Goal: Task Accomplishment & Management: Use online tool/utility

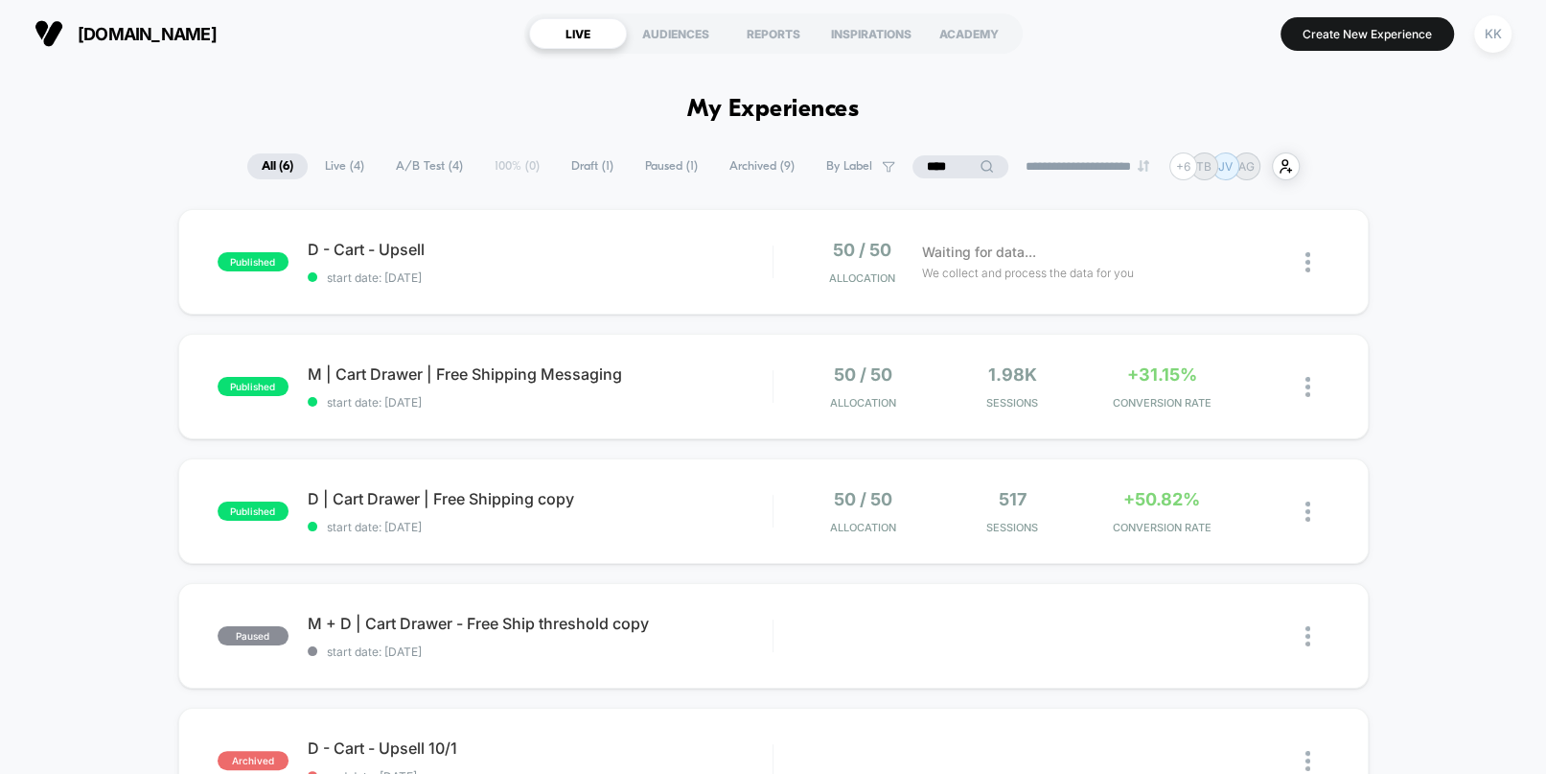
click at [174, 37] on span "[DOMAIN_NAME]" at bounding box center [147, 34] width 139 height 20
drag, startPoint x: 944, startPoint y: 172, endPoint x: 877, endPoint y: 174, distance: 67.2
click at [881, 174] on div "****" at bounding box center [961, 166] width 192 height 23
type input "*"
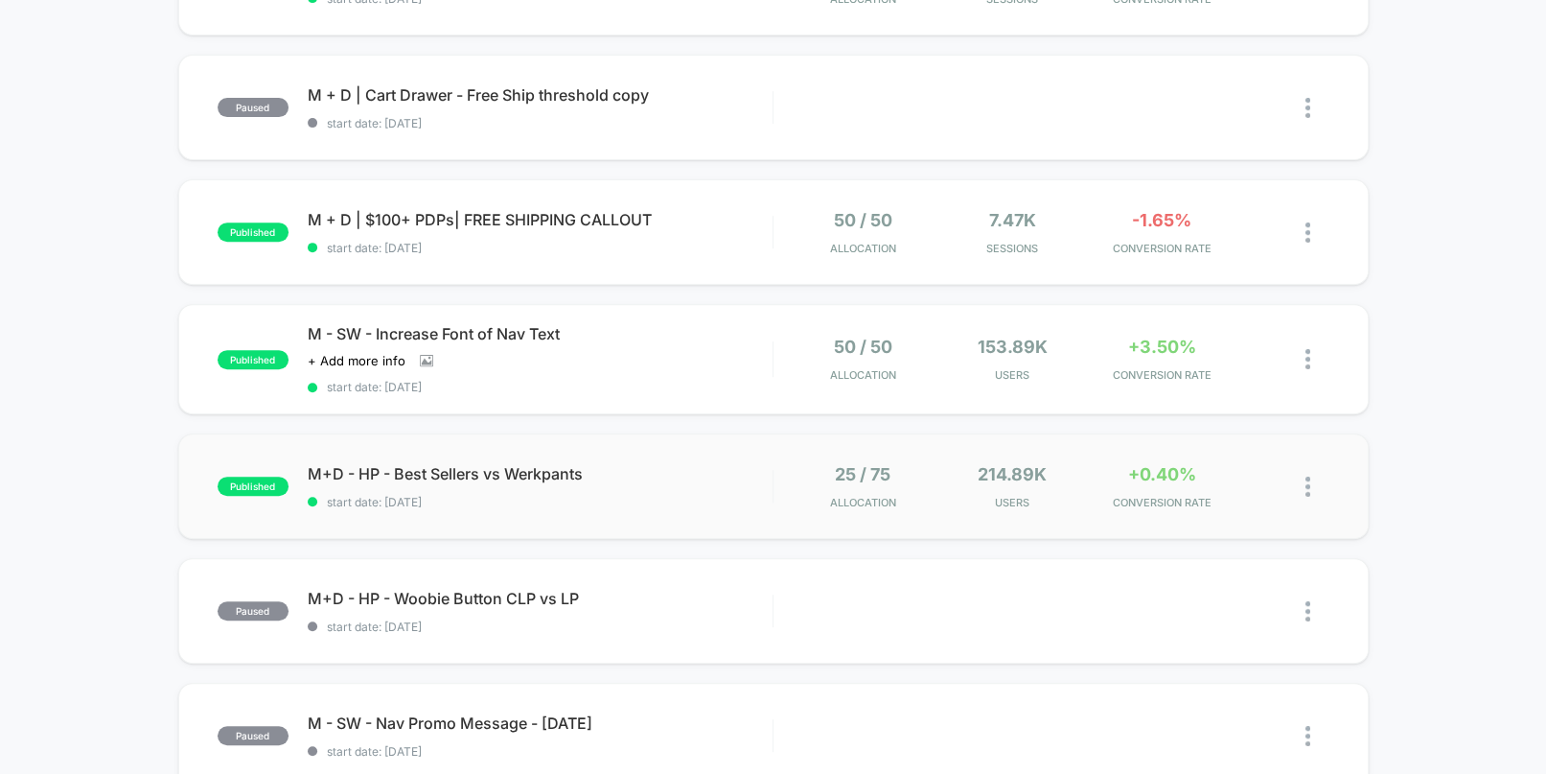
scroll to position [637, 0]
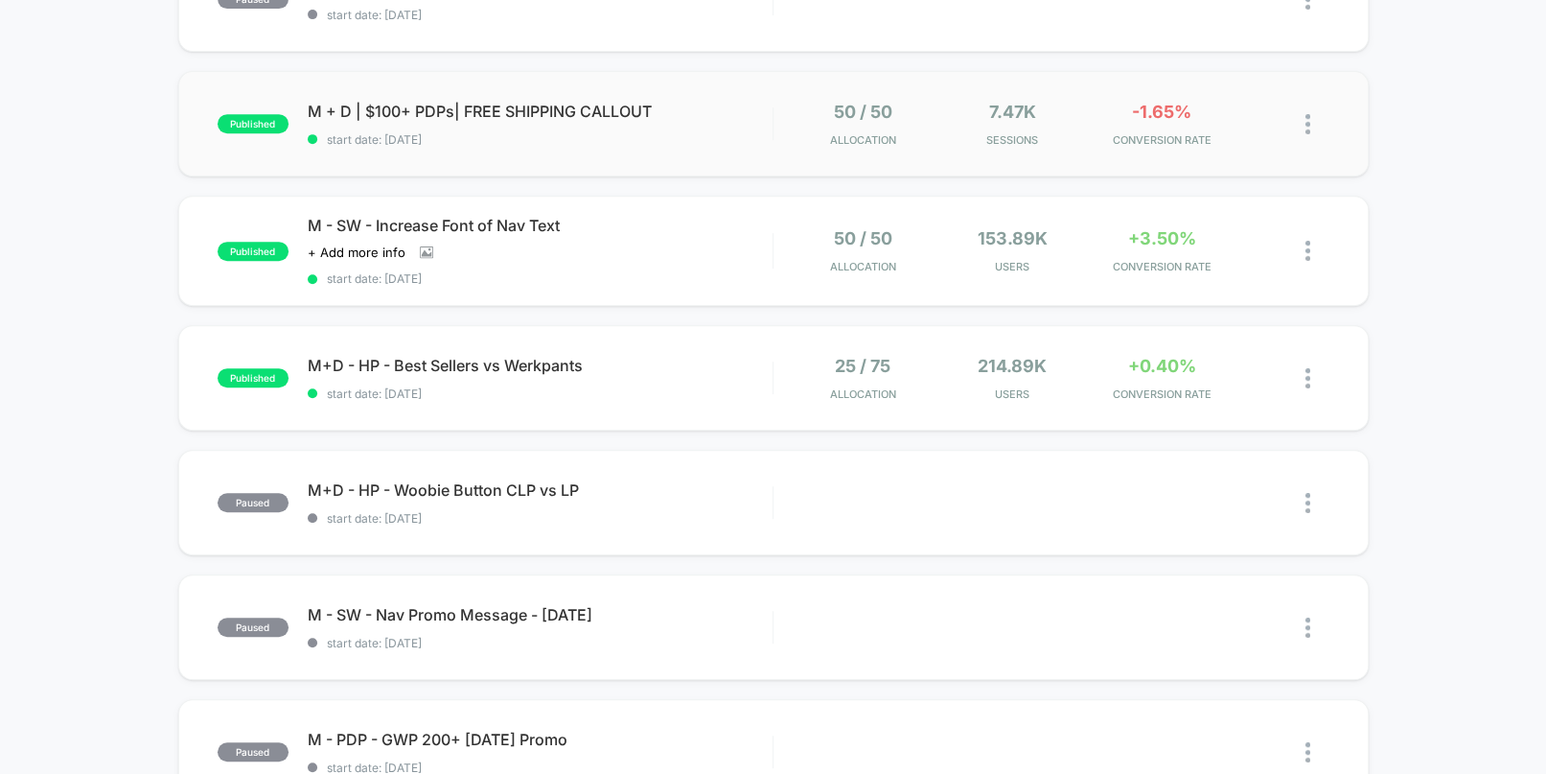
click at [1309, 122] on img at bounding box center [1308, 124] width 5 height 20
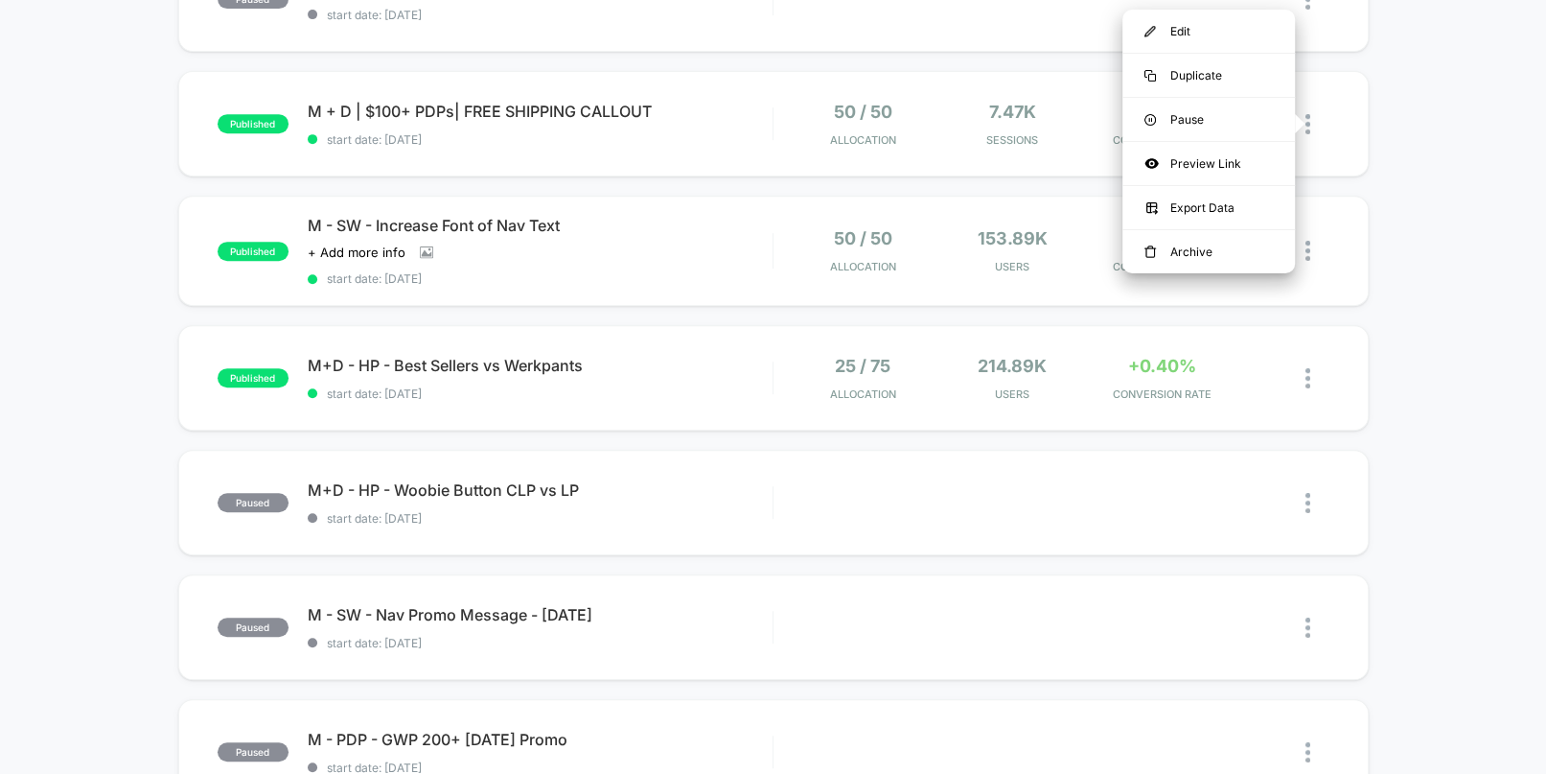
click at [98, 142] on div "published D - Cart - Upsell start date: [DATE] 50 / 50 Allocation Waiting for d…" at bounding box center [773, 360] width 1546 height 1577
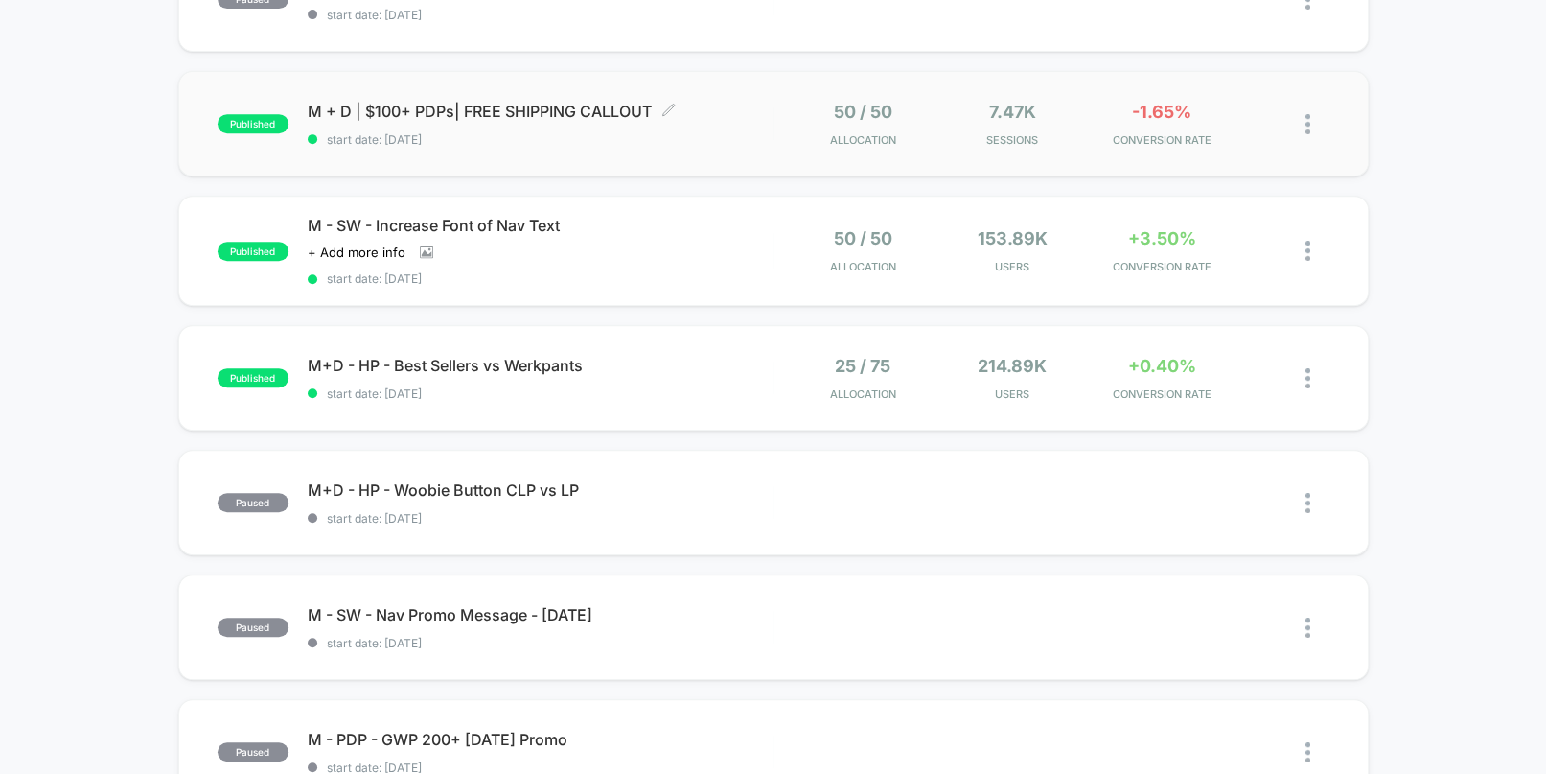
click at [691, 115] on span "M + D | $100+ PDPs| FREE SHIPPING CALLOUT Click to edit experience details" at bounding box center [540, 111] width 465 height 19
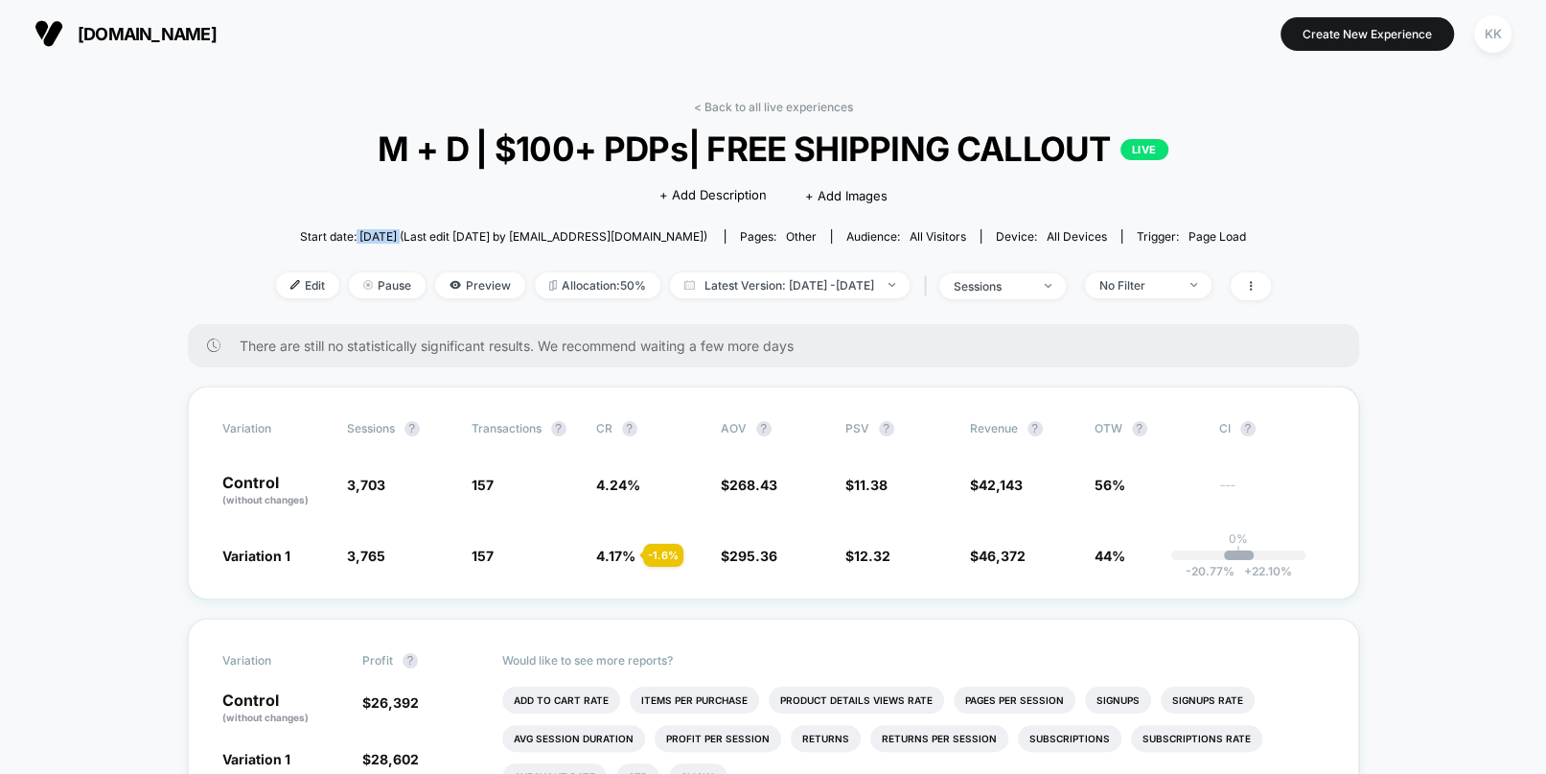
drag, startPoint x: 357, startPoint y: 232, endPoint x: 407, endPoint y: 238, distance: 51.1
click at [401, 239] on span "Start date: 10/1/2025 (Last edit 10/1/2025 by marketing@truewerktools.com)" at bounding box center [503, 236] width 407 height 14
drag, startPoint x: 471, startPoint y: 482, endPoint x: 544, endPoint y: 569, distance: 112.9
click at [516, 568] on div "Variation Sessions ? Transactions ? CR ? AOV ? PSV ? Revenue ? OTW ? CI ? Contr…" at bounding box center [774, 492] width 1172 height 213
click at [499, 556] on span "157 - 1.6 %" at bounding box center [524, 555] width 105 height 19
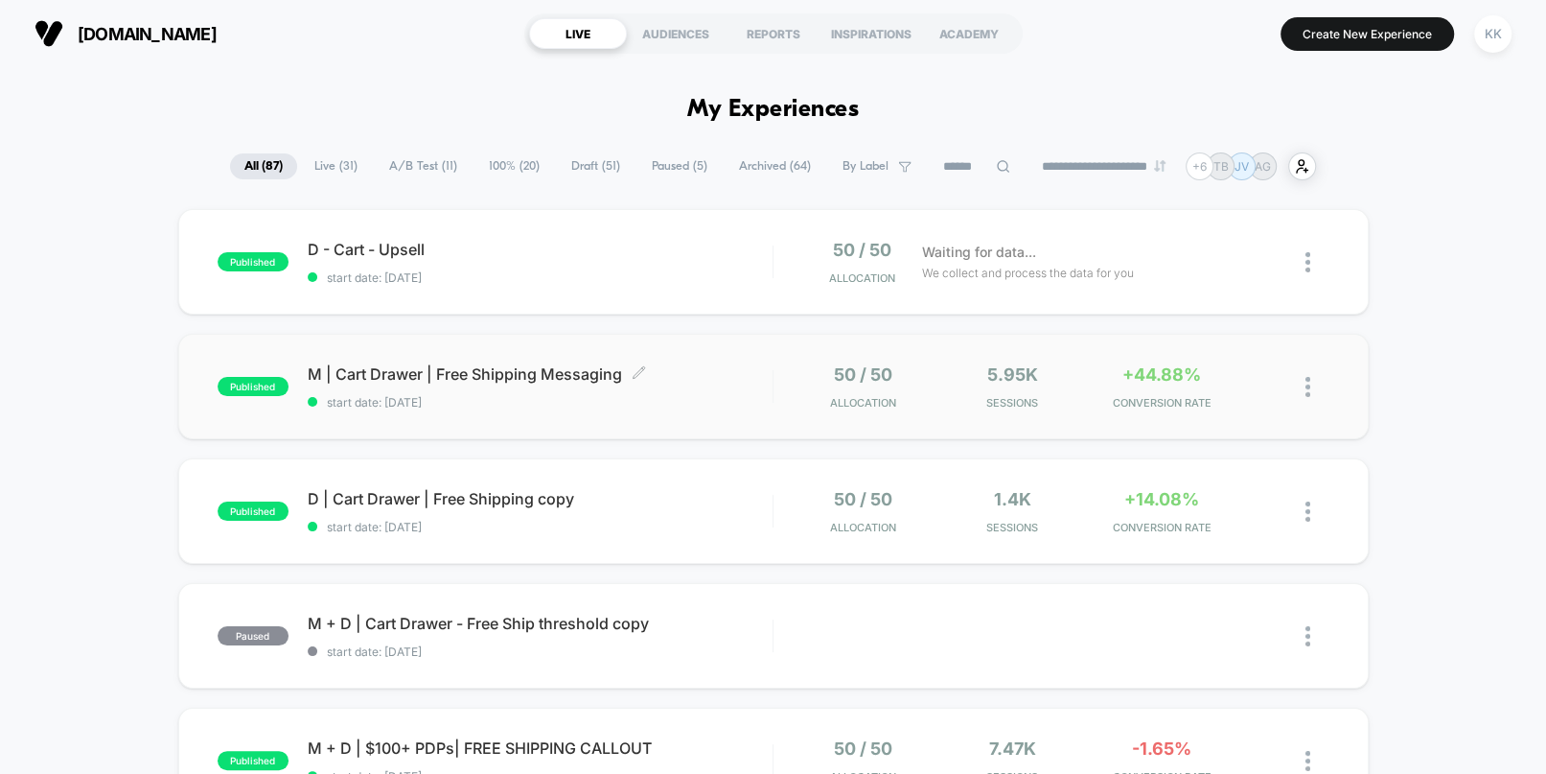
click at [550, 377] on span "M | Cart Drawer | Free Shipping Messaging Click to edit experience details" at bounding box center [540, 373] width 465 height 19
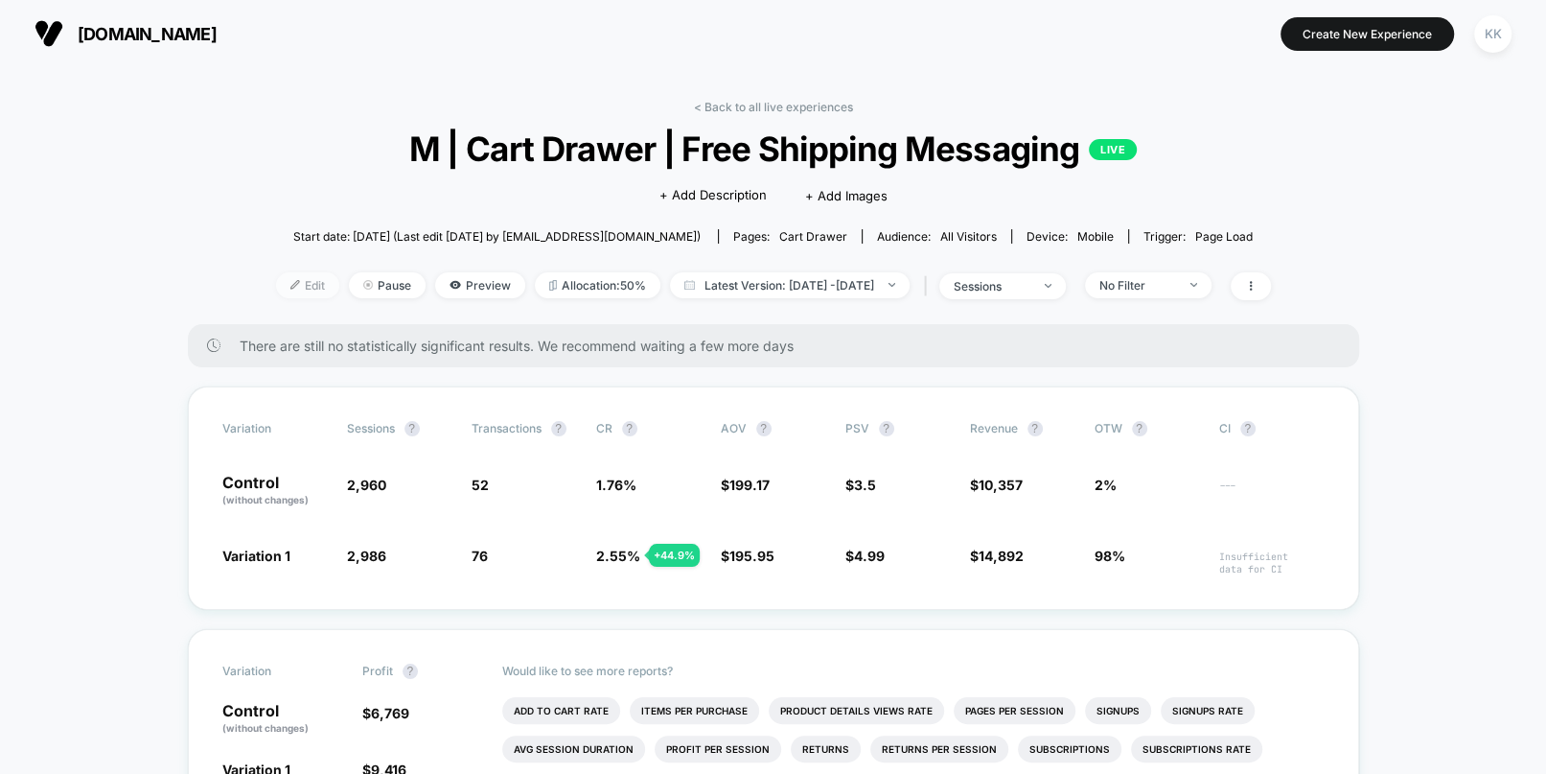
click at [278, 287] on span "Edit" at bounding box center [307, 285] width 63 height 26
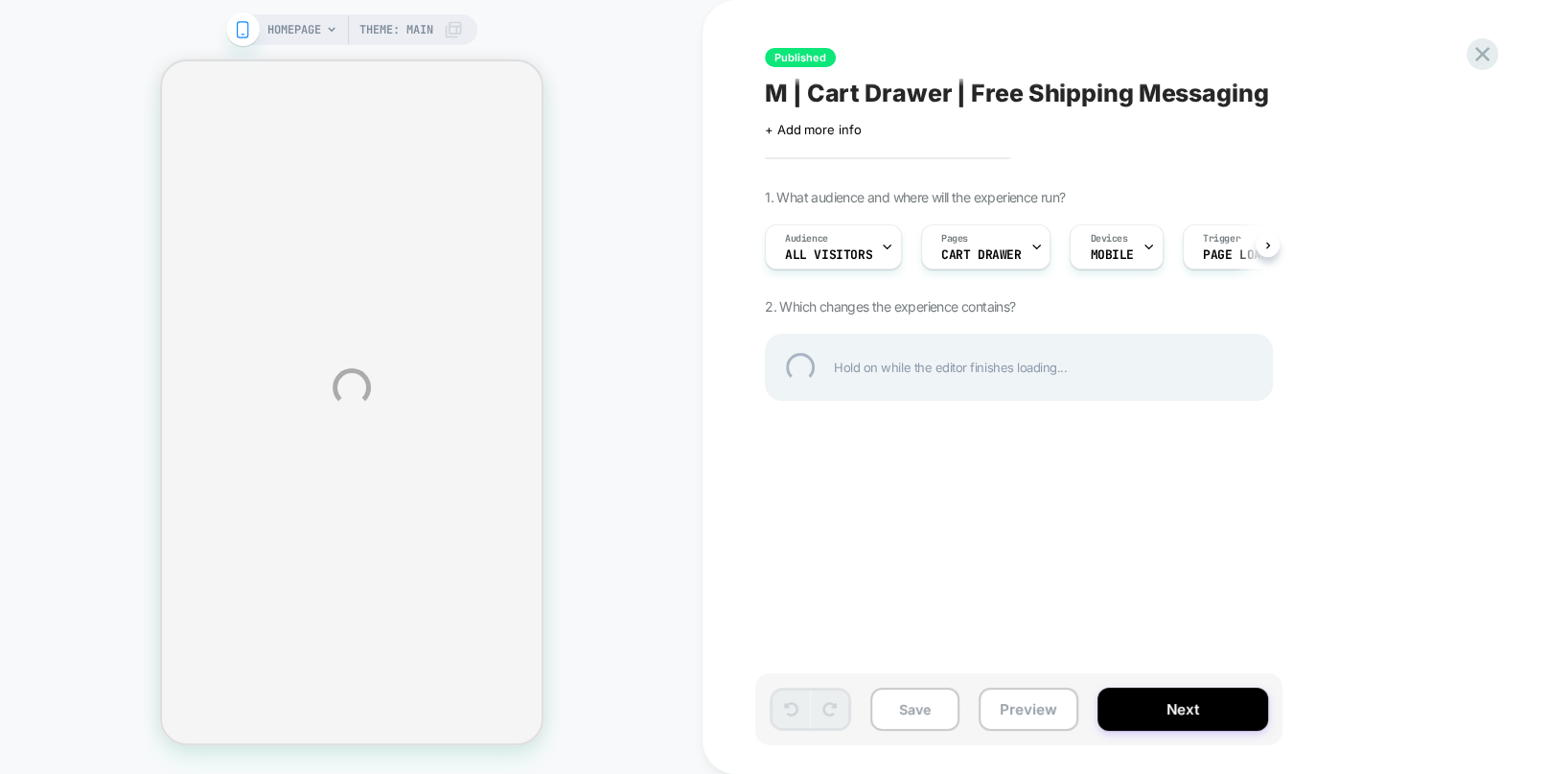
click at [1034, 702] on div "HOMEPAGE Theme: MAIN Published M | Cart Drawer | Free Shipping Messaging Click …" at bounding box center [773, 387] width 1546 height 774
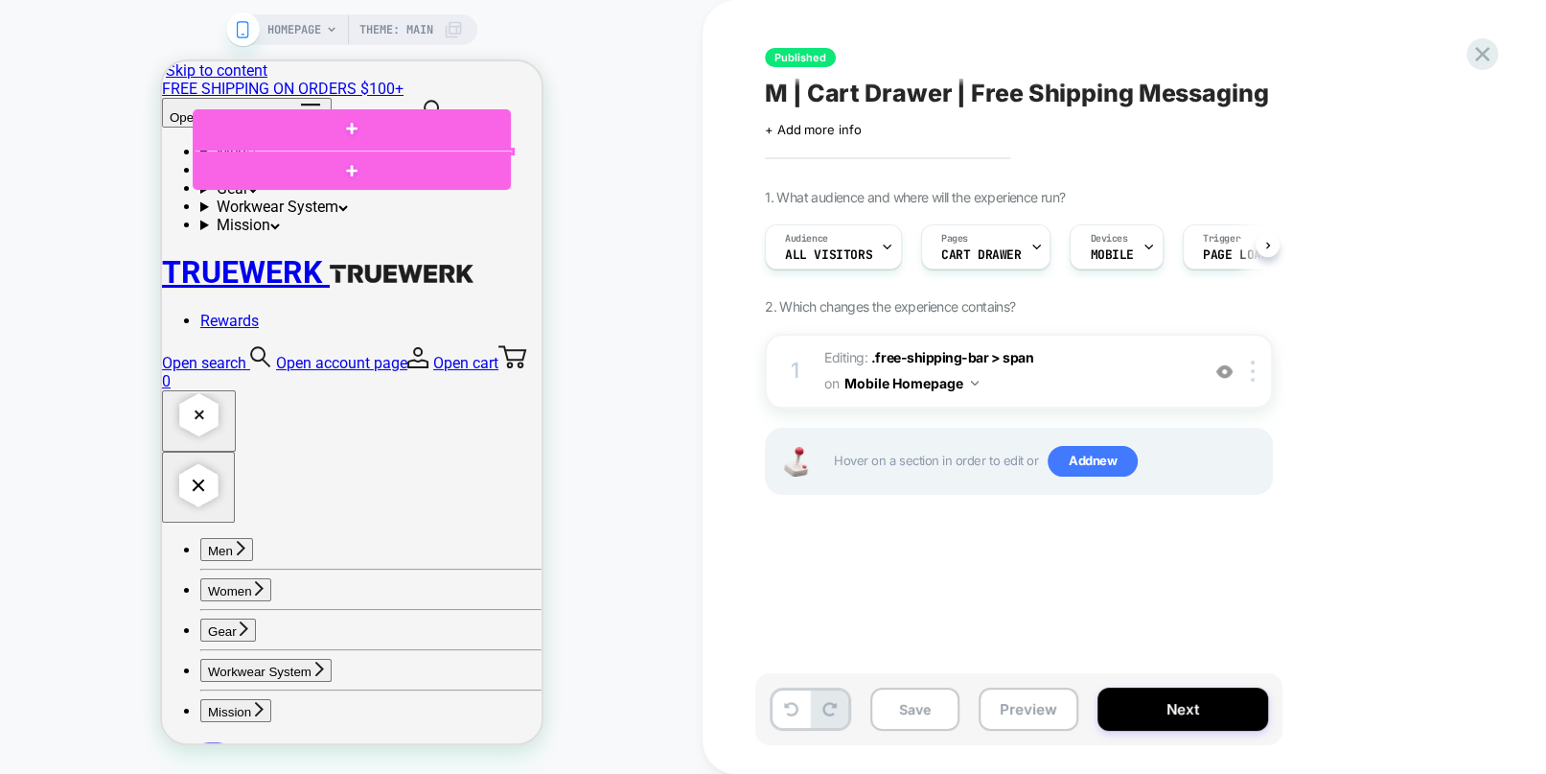
click at [371, 148] on div at bounding box center [353, 152] width 322 height 8
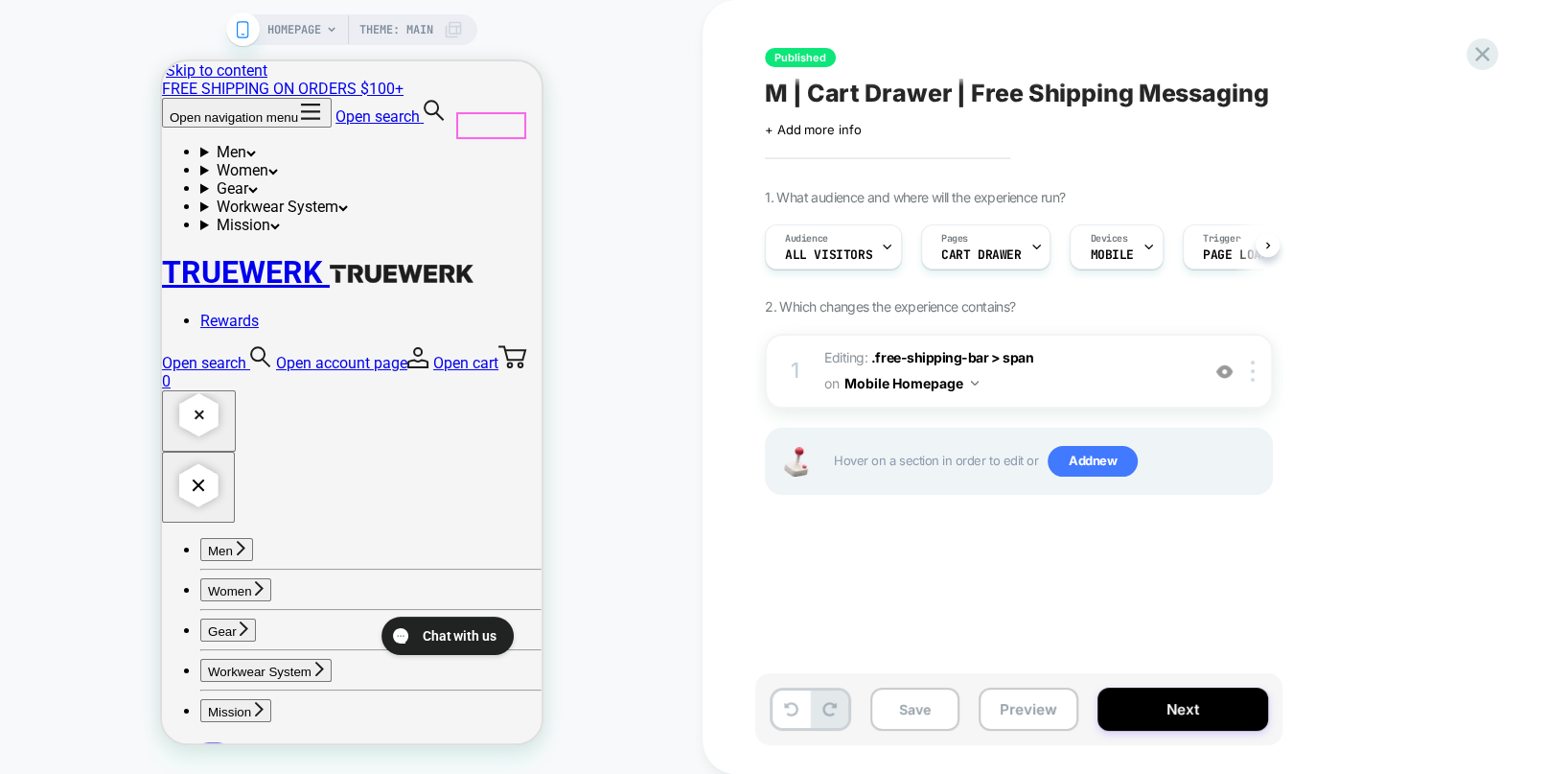
click at [512, 354] on link "Open cart 0" at bounding box center [351, 372] width 380 height 36
click at [1477, 56] on icon at bounding box center [1483, 54] width 26 height 26
